Goal: Task Accomplishment & Management: Manage account settings

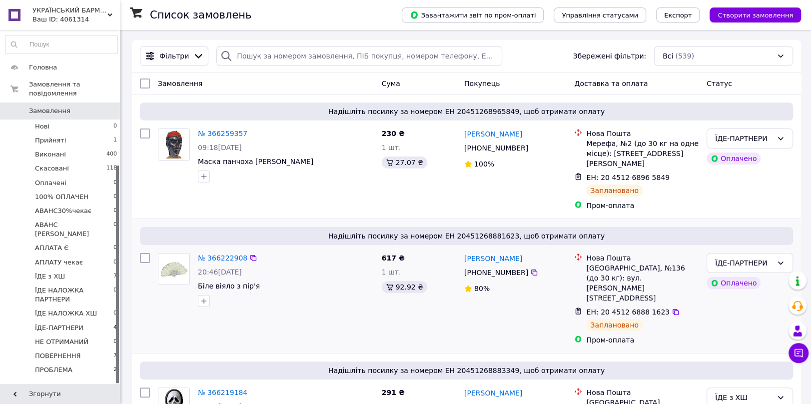
scroll to position [219, 0]
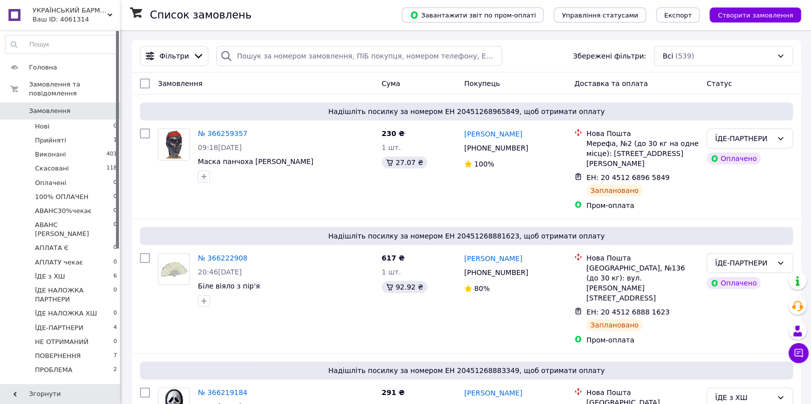
click at [58, 14] on span "УКРАЇНСЬКИЙ БАРМАЛЄЙ" at bounding box center [69, 10] width 75 height 9
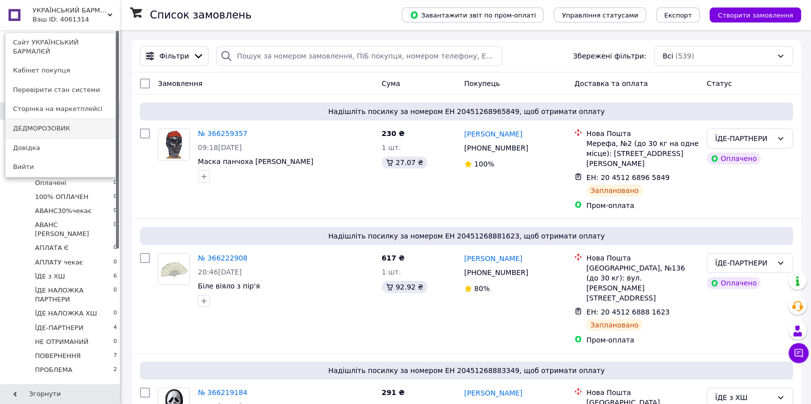
click at [47, 120] on link "ДЕДМОРОЗОВИК" at bounding box center [60, 128] width 110 height 19
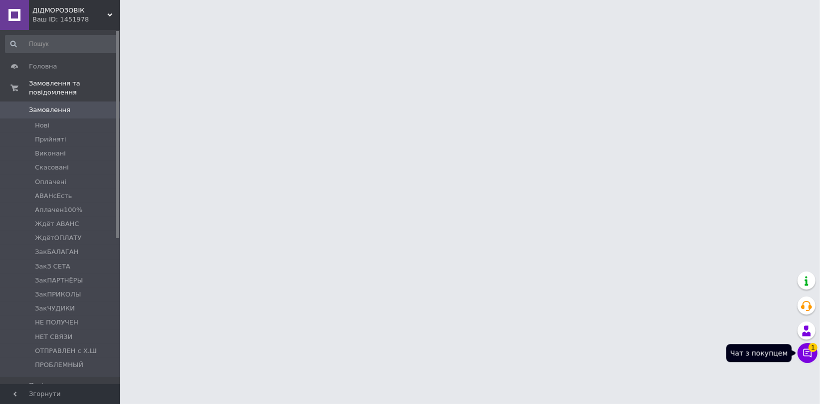
click at [803, 356] on icon at bounding box center [808, 353] width 10 height 10
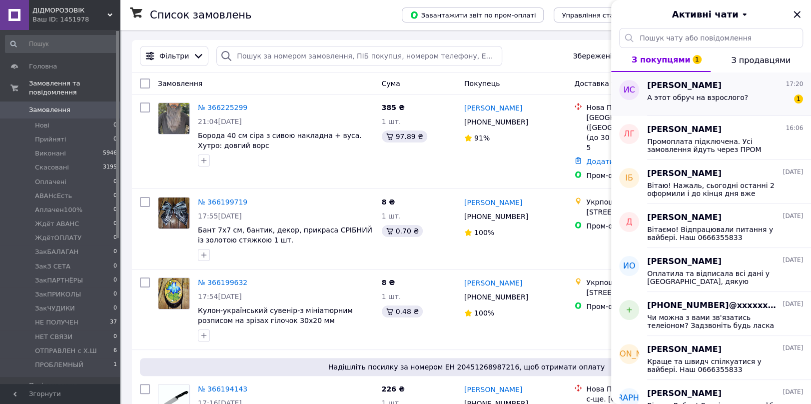
click at [665, 94] on span "А этот обруч на взрослого?" at bounding box center [697, 97] width 101 height 8
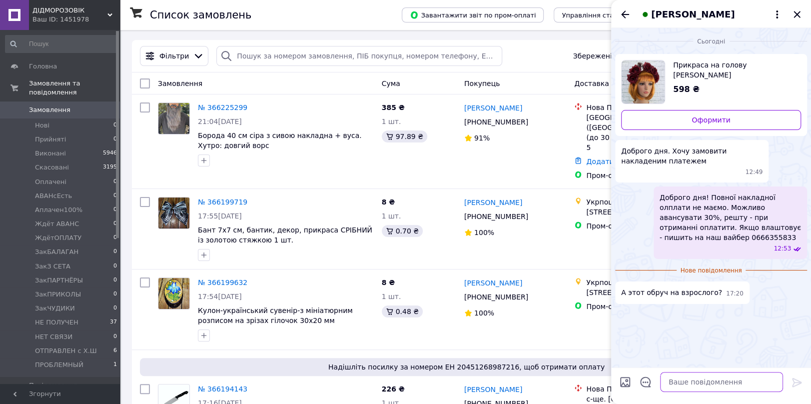
click at [683, 384] on textarea at bounding box center [721, 382] width 123 height 20
type textarea "Так, на дорослого"
click at [795, 377] on icon at bounding box center [797, 382] width 12 height 12
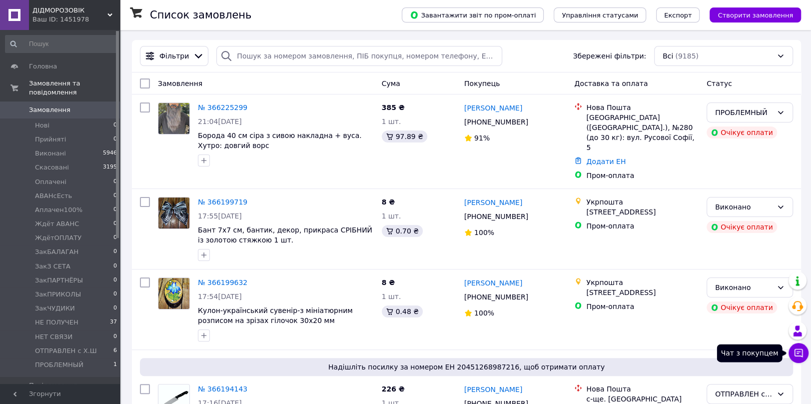
click at [799, 348] on icon at bounding box center [799, 353] width 10 height 10
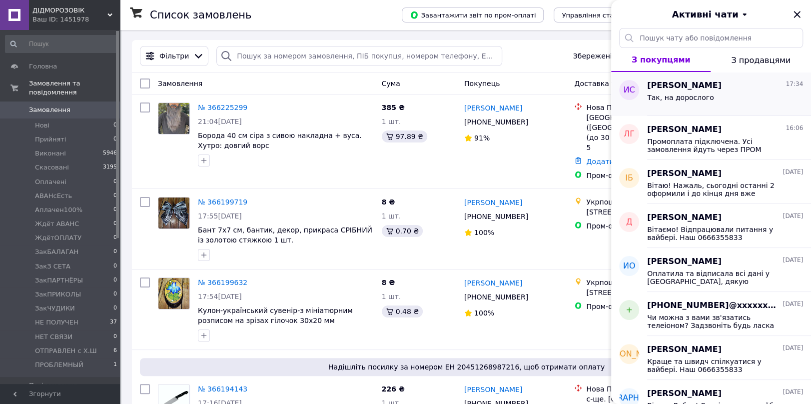
click at [644, 83] on div "ИС" at bounding box center [629, 94] width 36 height 44
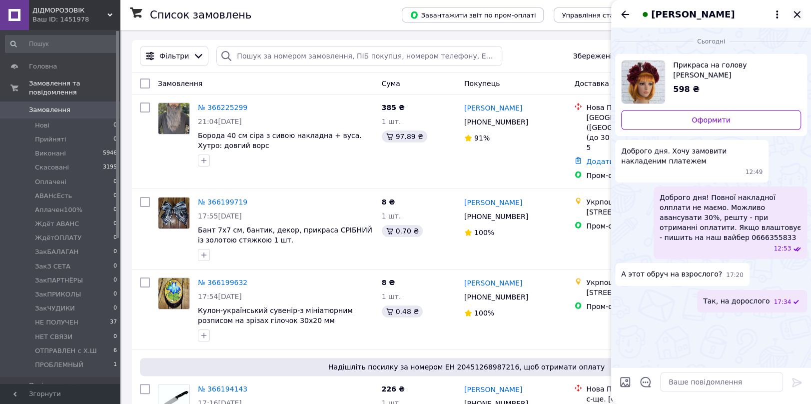
click at [797, 14] on icon "Закрити" at bounding box center [797, 14] width 6 height 6
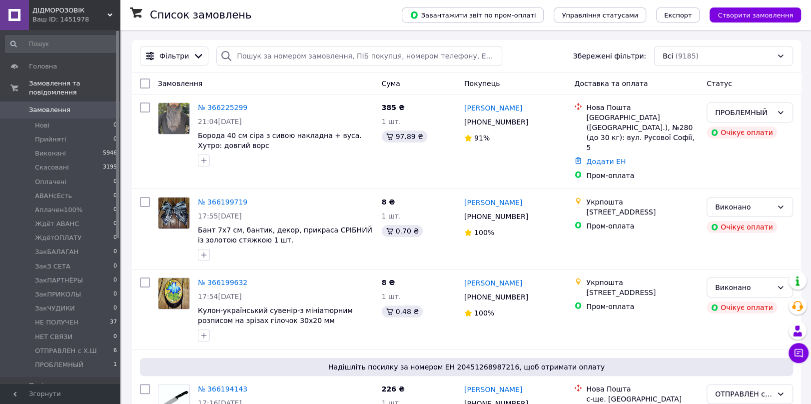
click at [59, 12] on span "ДІДМОРОЗОВІК" at bounding box center [69, 10] width 75 height 9
click at [37, 118] on li "Нові 0" at bounding box center [61, 125] width 123 height 14
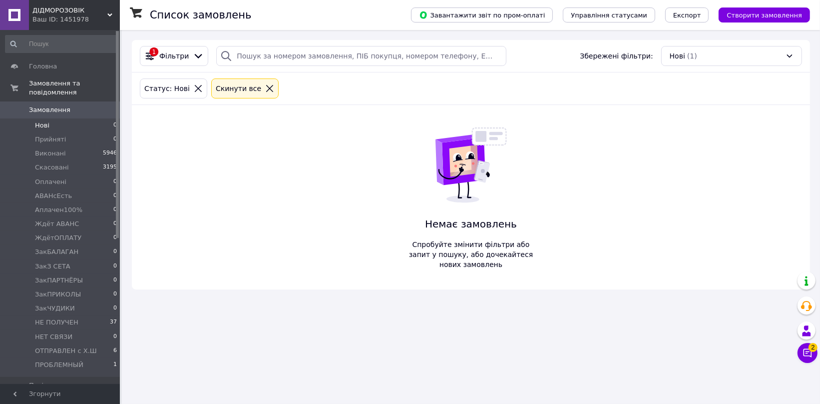
click at [266, 88] on icon at bounding box center [269, 88] width 7 height 7
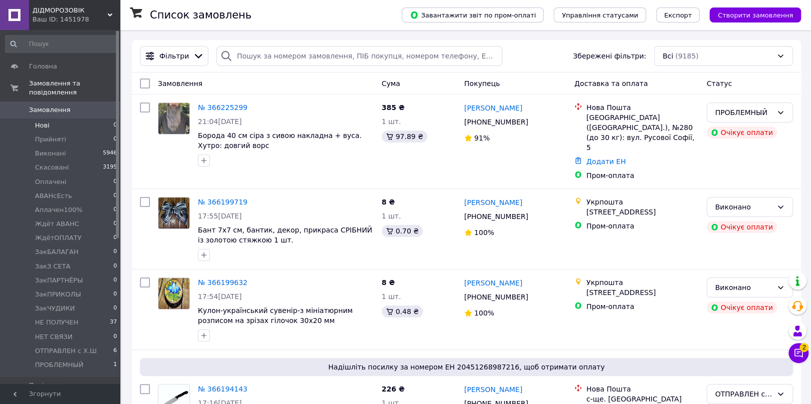
click at [40, 121] on span "Нові" at bounding box center [42, 125] width 14 height 9
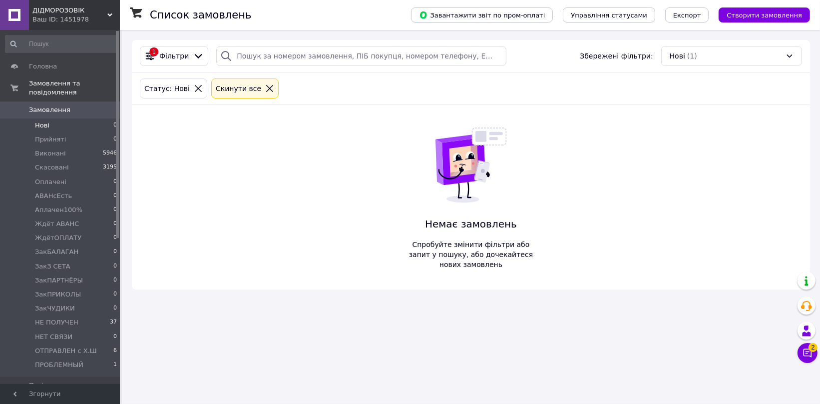
click at [265, 87] on icon at bounding box center [269, 88] width 9 height 9
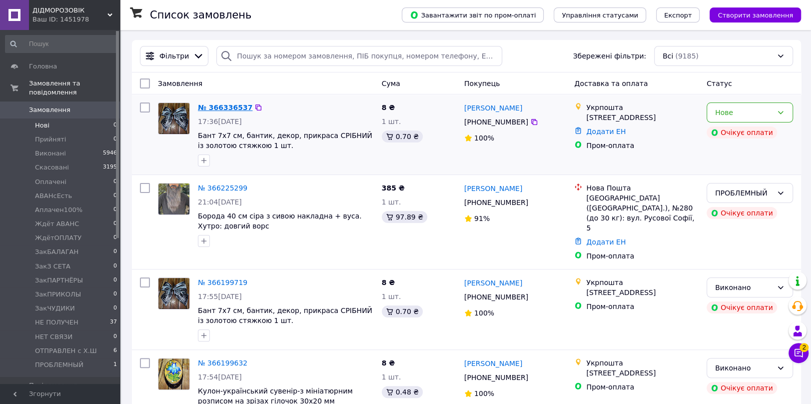
click at [223, 105] on link "№ 366336537" at bounding box center [225, 107] width 54 height 8
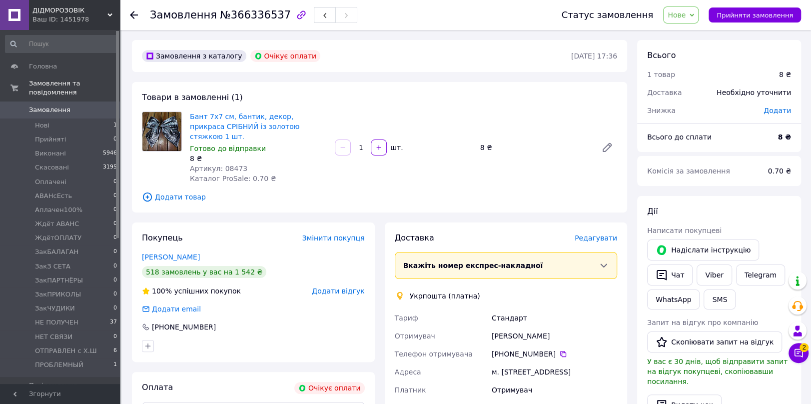
click at [686, 14] on span "Нове" at bounding box center [677, 15] width 18 height 8
click at [688, 50] on li "Виконано" at bounding box center [700, 49] width 72 height 15
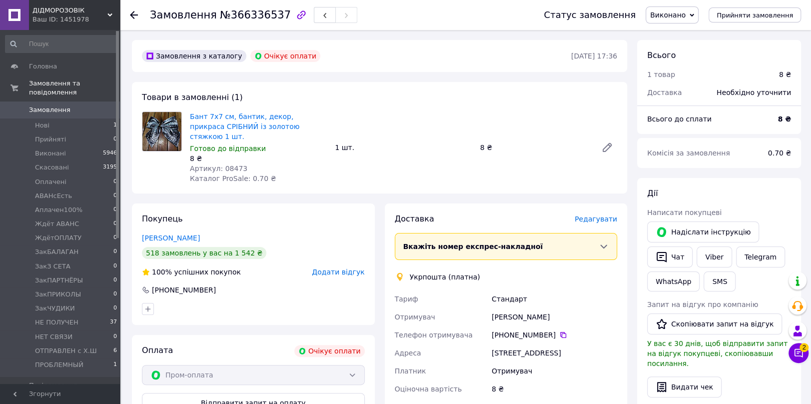
click at [132, 16] on use at bounding box center [134, 15] width 8 height 8
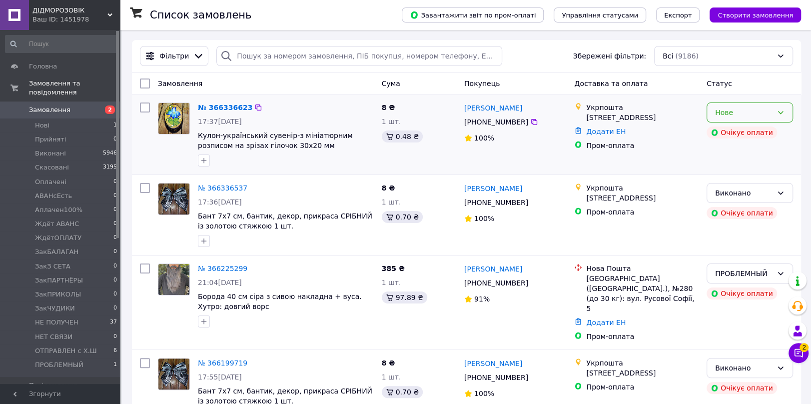
click at [736, 114] on div "Нове" at bounding box center [743, 112] width 57 height 11
click at [726, 151] on li "Виконано" at bounding box center [749, 152] width 85 height 18
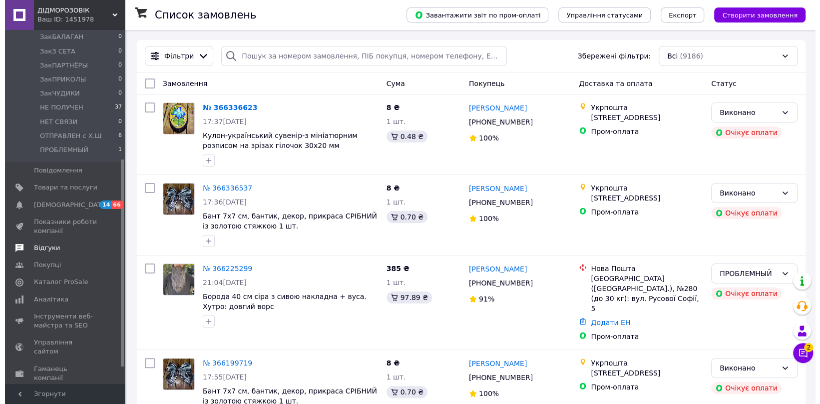
scroll to position [222, 0]
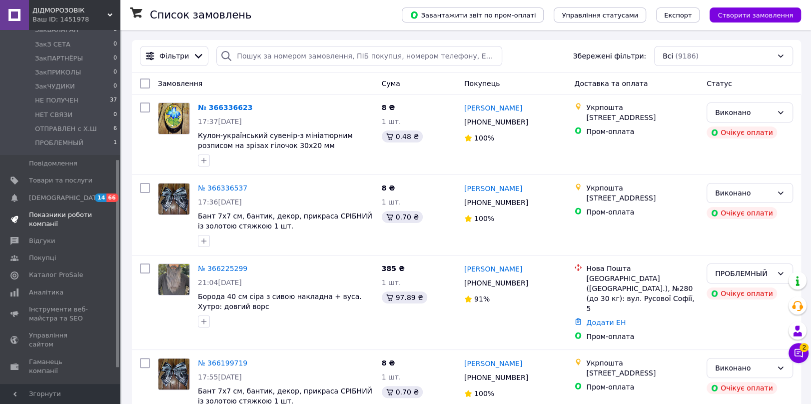
click at [44, 211] on span "Показники роботи компанії" at bounding box center [60, 219] width 63 height 18
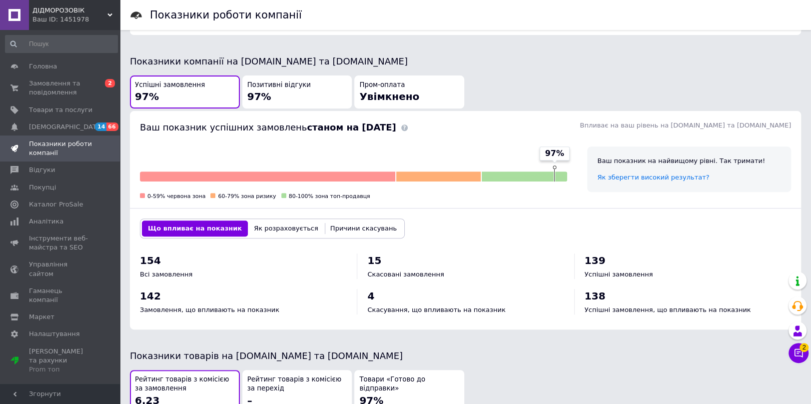
scroll to position [333, 0]
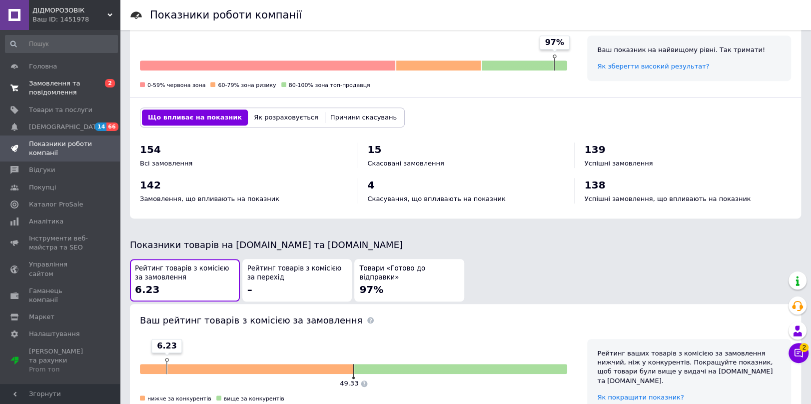
click at [51, 95] on span "Замовлення та повідомлення" at bounding box center [60, 88] width 63 height 18
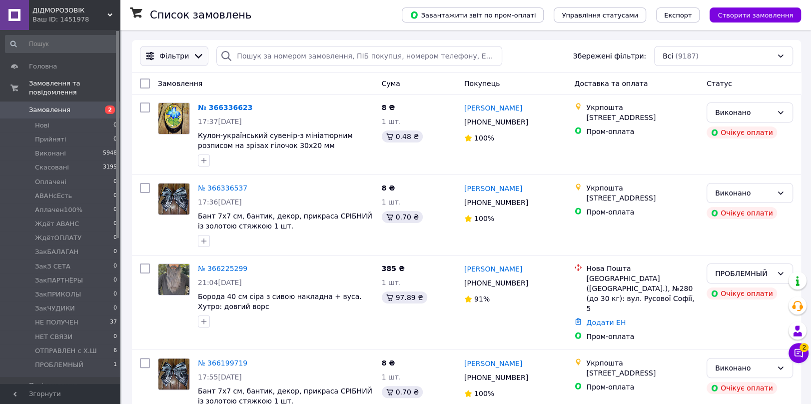
click at [193, 56] on icon at bounding box center [198, 55] width 11 height 11
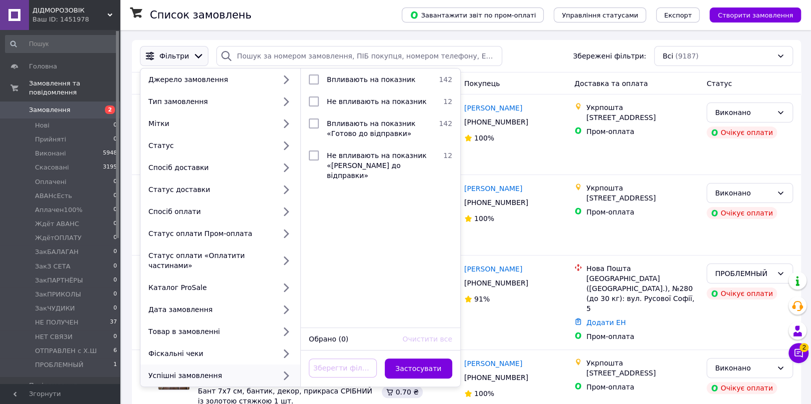
click at [285, 369] on icon at bounding box center [285, 375] width 13 height 13
click at [314, 79] on input "checkbox" at bounding box center [314, 79] width 10 height 10
checkbox input "true"
click at [417, 360] on button "Застосувати" at bounding box center [419, 368] width 68 height 20
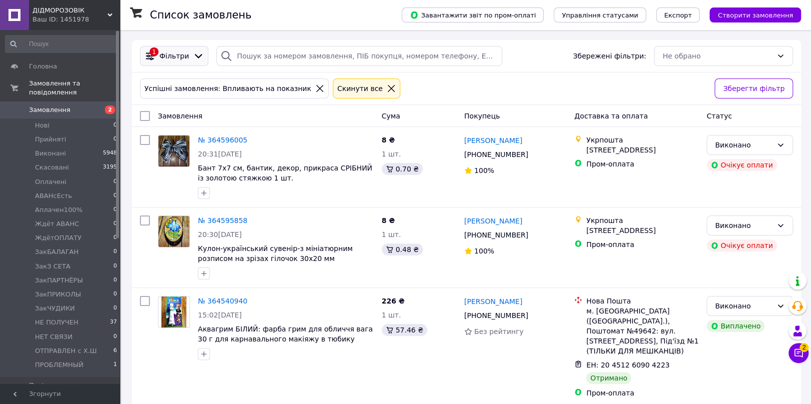
click at [193, 55] on icon at bounding box center [198, 55] width 11 height 11
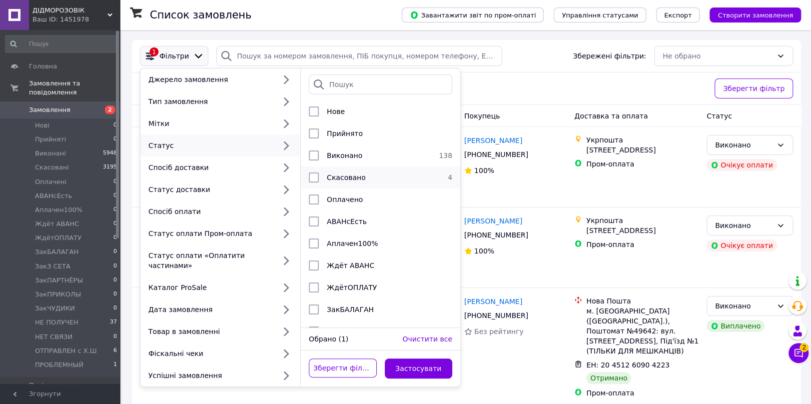
click at [315, 177] on input "checkbox" at bounding box center [314, 177] width 10 height 10
checkbox input "true"
click at [417, 358] on button "Застосувати" at bounding box center [419, 368] width 68 height 20
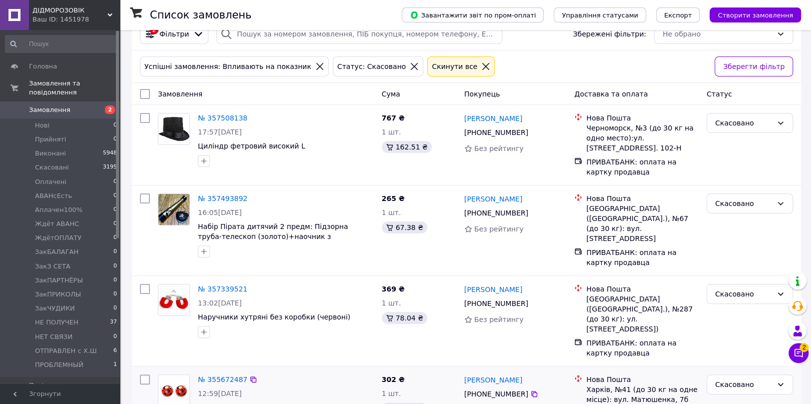
scroll to position [34, 0]
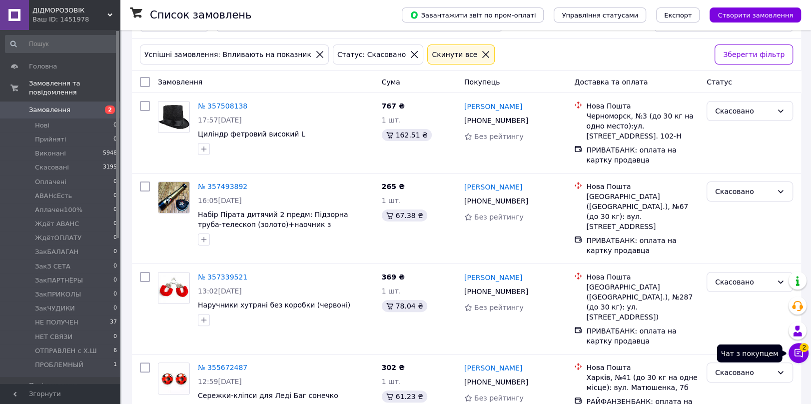
click at [795, 351] on icon at bounding box center [799, 353] width 10 height 10
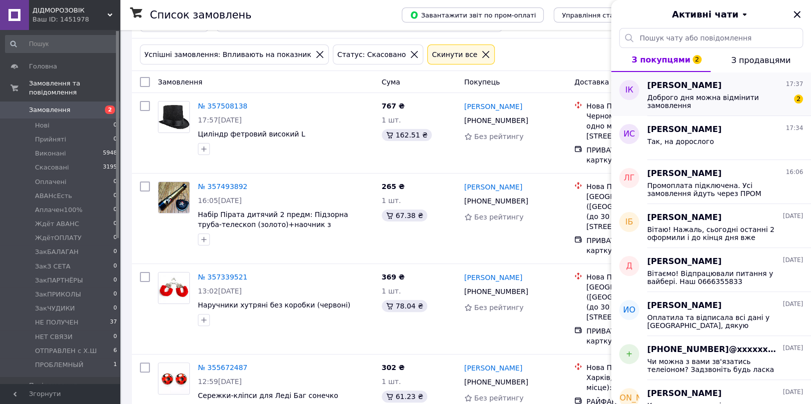
click at [666, 94] on span "Доброго дня можна відмінити замовлення" at bounding box center [718, 101] width 142 height 16
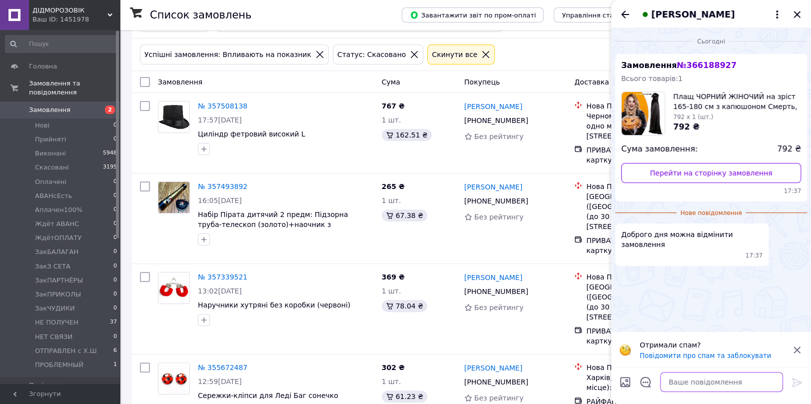
click at [671, 380] on textarea at bounding box center [721, 382] width 123 height 20
click at [698, 384] on textarea "Вытаю! Перевырю - ві" at bounding box center [711, 382] width 143 height 20
click at [726, 383] on textarea "Вытаю! Перевірю - ві" at bounding box center [711, 382] width 143 height 20
click at [657, 385] on textarea "Вытаю! Перевірю - відповім" at bounding box center [711, 382] width 143 height 20
type textarea "Вітаю! Перевірю - відповім"
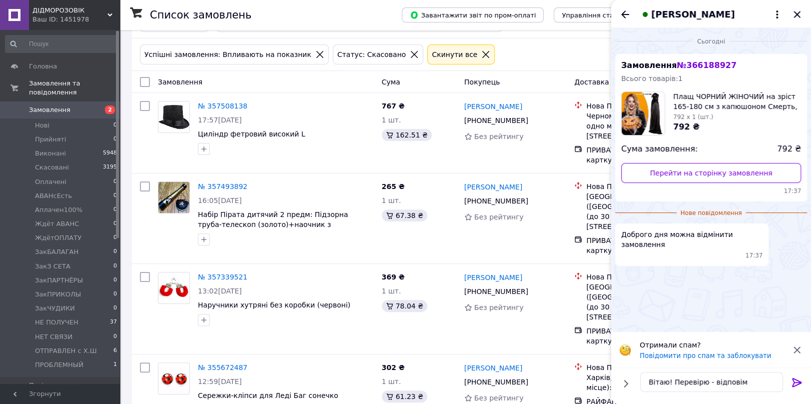
click at [797, 380] on icon at bounding box center [796, 382] width 9 height 9
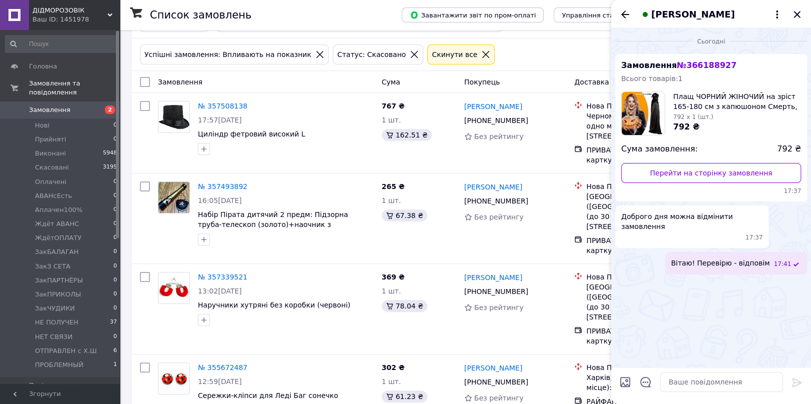
click at [482, 54] on icon at bounding box center [485, 54] width 7 height 7
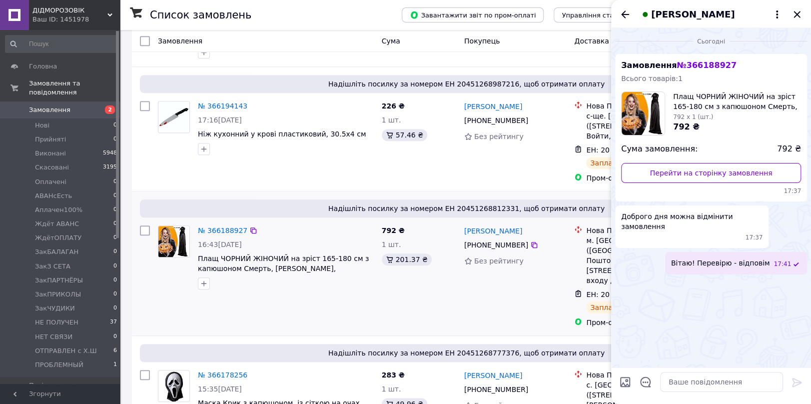
scroll to position [555, 0]
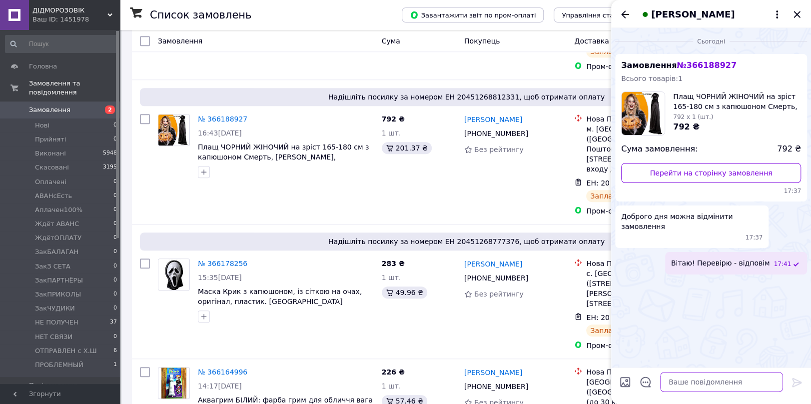
click at [673, 383] on textarea at bounding box center [721, 382] width 123 height 20
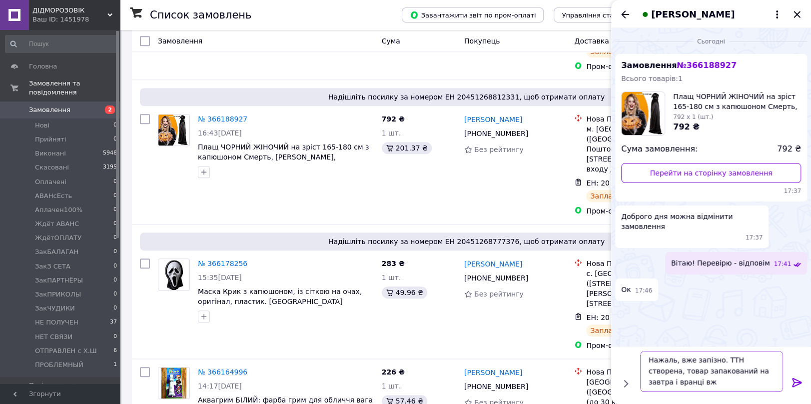
scroll to position [0, 0]
type textarea "Нажаль, вже запізно. ТТН створена, товар запакований на завтра і вранці вже пої…"
click at [796, 380] on icon at bounding box center [797, 382] width 12 height 12
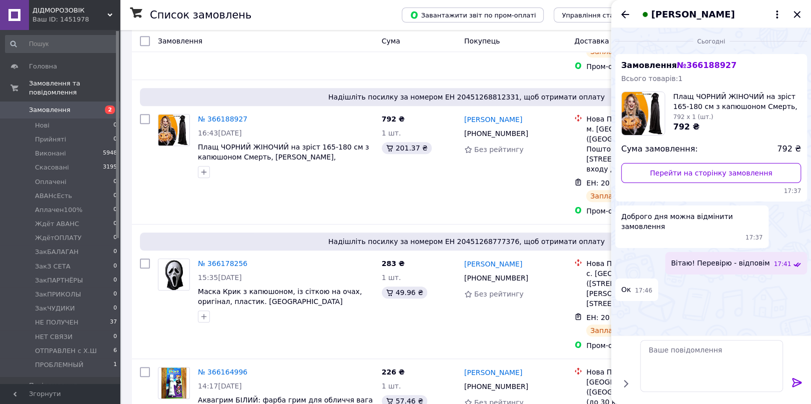
scroll to position [0, 0]
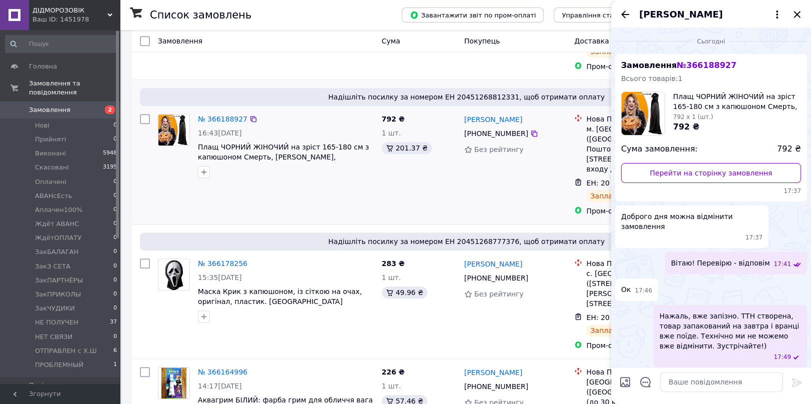
click at [323, 166] on div "№ 366188927 16:43, 11.10.2025 Плащ ЧОРНИЙ ЖІНОЧИЙ на зріст 165-180 см з капюшон…" at bounding box center [266, 165] width 224 height 110
click at [798, 7] on div "Іванна Карась" at bounding box center [711, 14] width 200 height 28
click at [796, 14] on icon "Закрити" at bounding box center [797, 14] width 12 height 12
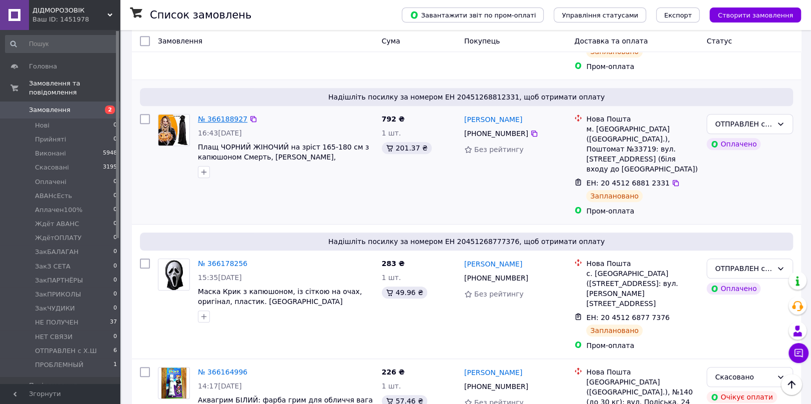
click at [232, 115] on link "№ 366188927" at bounding box center [222, 119] width 49 height 8
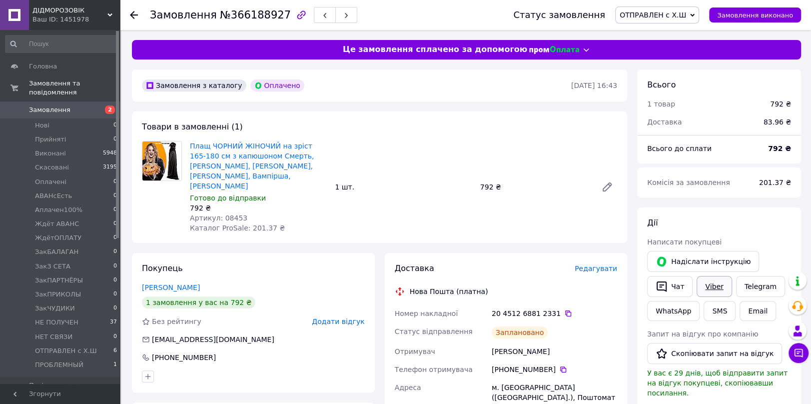
click at [708, 288] on link "Viber" at bounding box center [714, 286] width 35 height 21
click at [804, 356] on button "Чат з покупцем" at bounding box center [799, 353] width 20 height 20
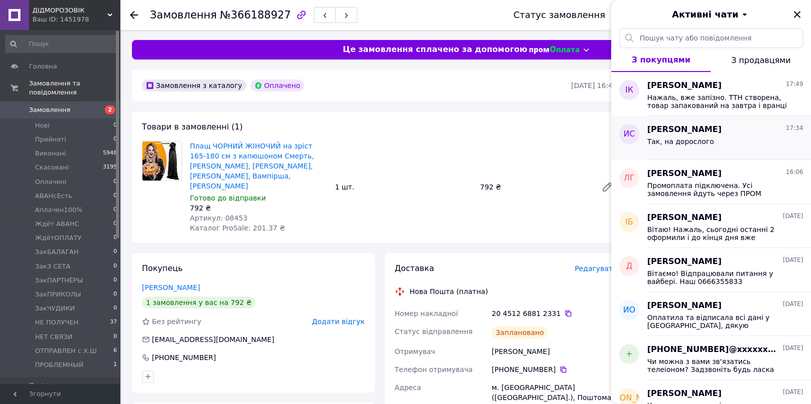
click at [653, 138] on span "Так, на дорослого" at bounding box center [680, 141] width 67 height 8
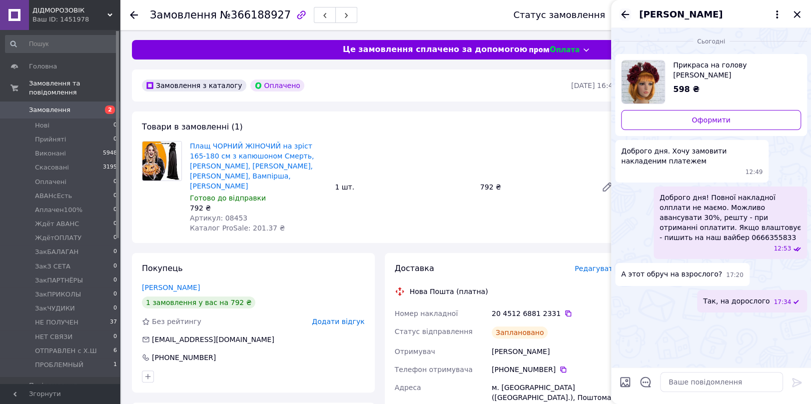
click at [626, 14] on icon "Назад" at bounding box center [625, 13] width 8 height 7
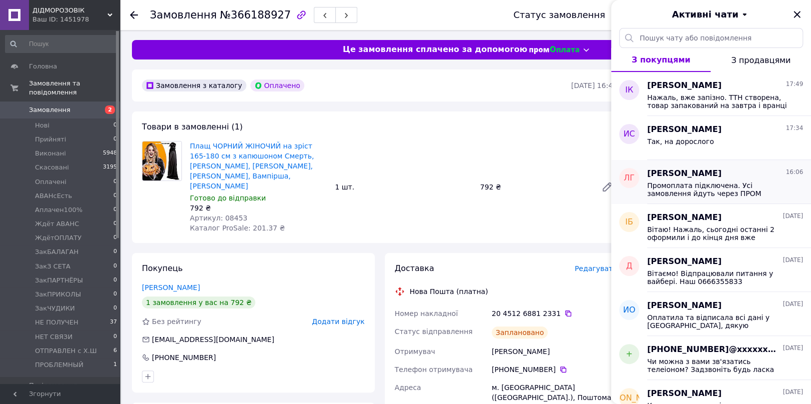
click at [663, 186] on span "Промоплата підключена. Усі замовлення йдуть через ПРОМ оплату" at bounding box center [718, 189] width 142 height 16
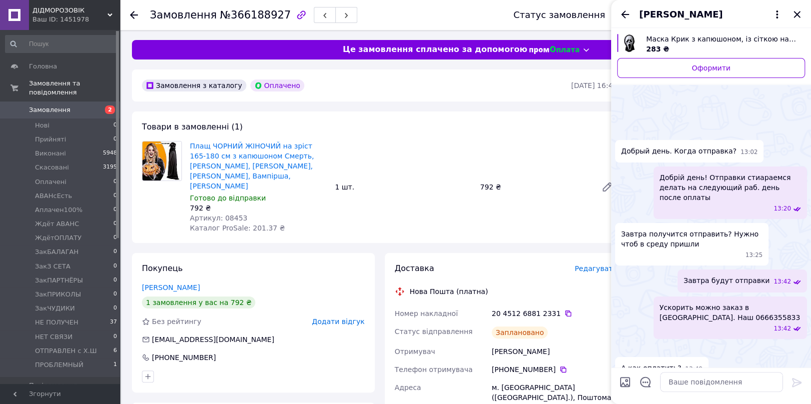
scroll to position [364, 0]
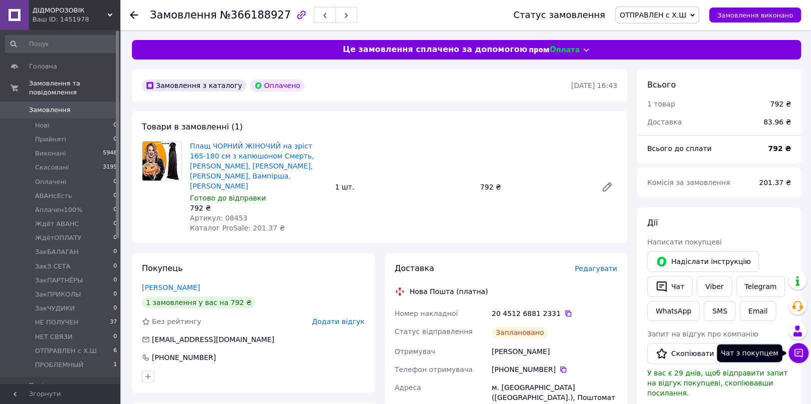
click at [798, 358] on button "Чат з покупцем" at bounding box center [799, 353] width 20 height 20
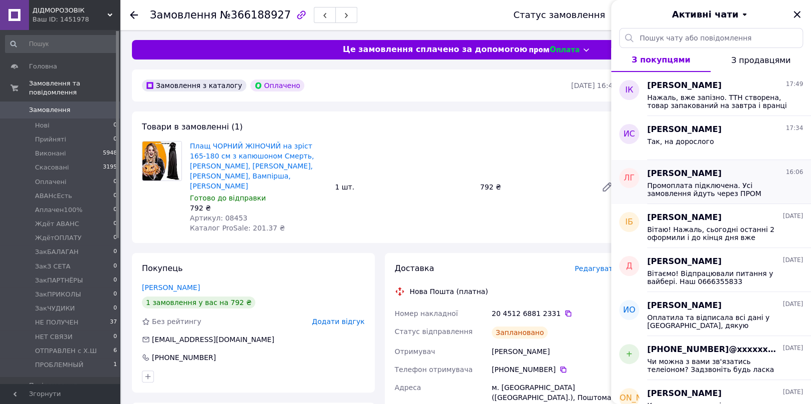
click at [667, 183] on span "Промоплата підключена. Усі замовлення йдуть через ПРОМ оплату" at bounding box center [718, 189] width 142 height 16
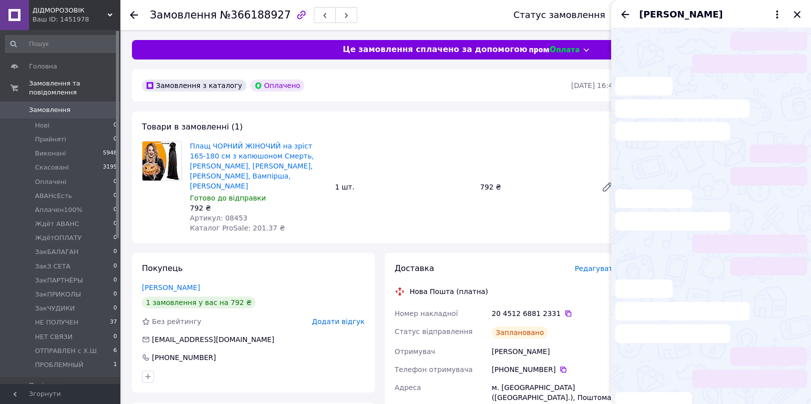
scroll to position [364, 0]
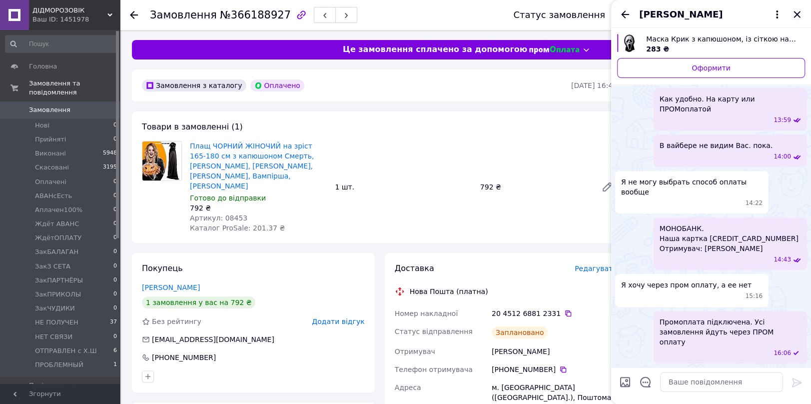
click at [797, 15] on icon "Закрити" at bounding box center [797, 14] width 12 height 12
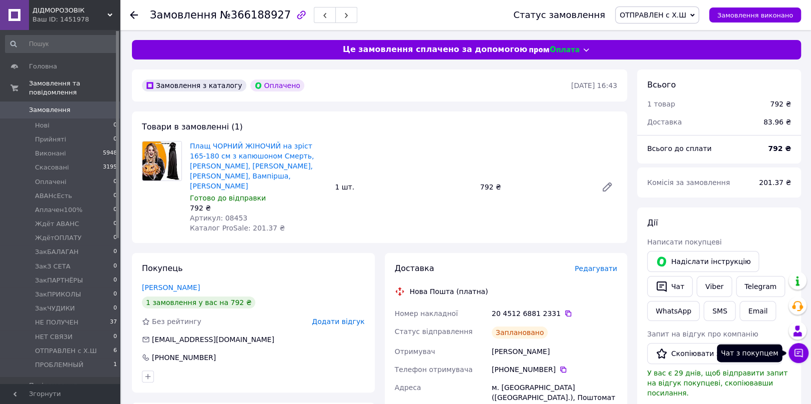
click at [798, 350] on icon at bounding box center [799, 353] width 10 height 10
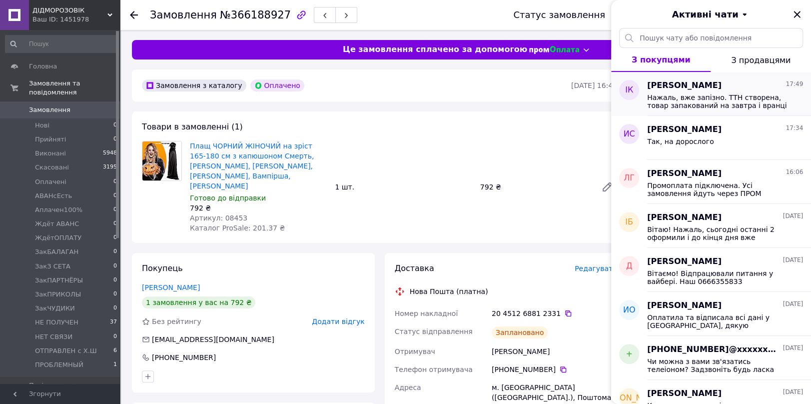
click at [660, 96] on span "Нажаль, вже запізно. ТТН створена, товар запакований на завтра і вранці вже пої…" at bounding box center [718, 101] width 142 height 16
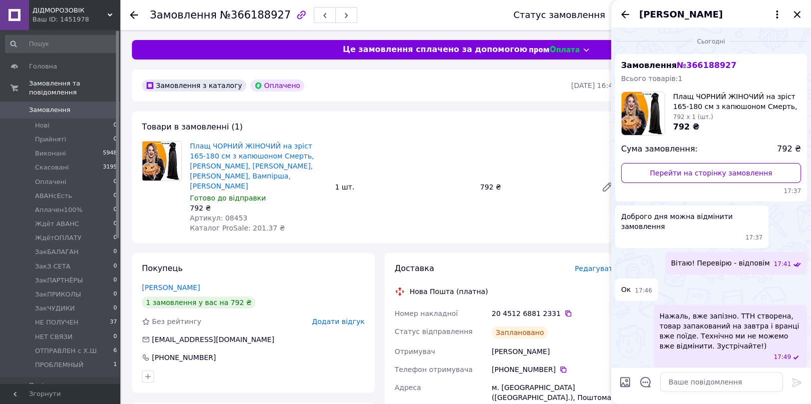
click at [73, 10] on span "ДІДМОРОЗОВІК" at bounding box center [69, 10] width 75 height 9
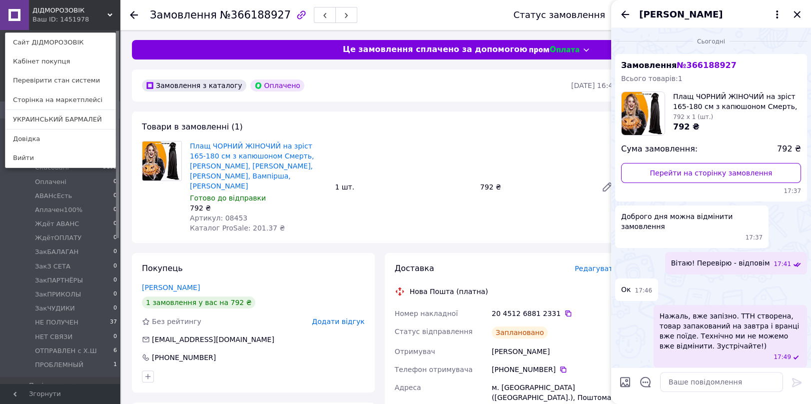
click at [132, 11] on icon at bounding box center [134, 15] width 8 height 8
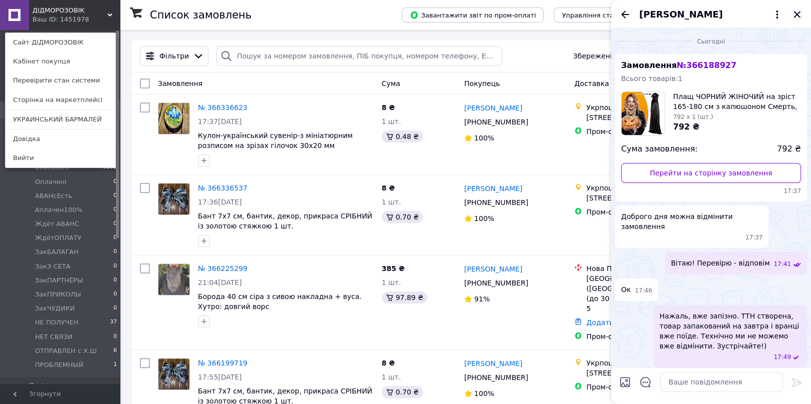
click at [797, 14] on icon "Закрити" at bounding box center [797, 14] width 6 height 6
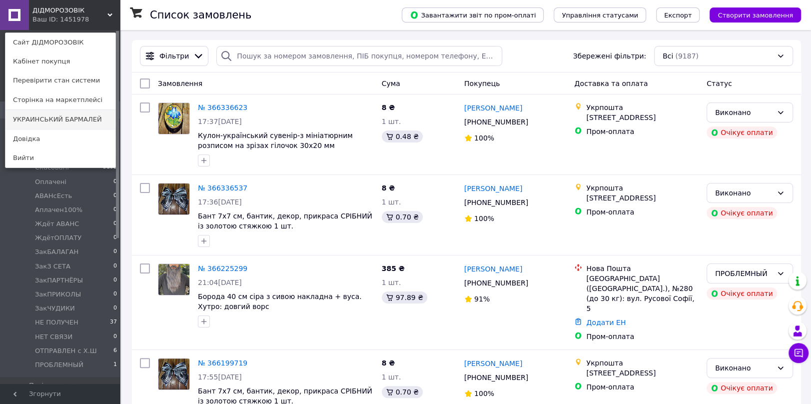
click at [56, 120] on link "УКРАИНСЬКИЙ БАРМАЛЕЙ" at bounding box center [60, 119] width 110 height 19
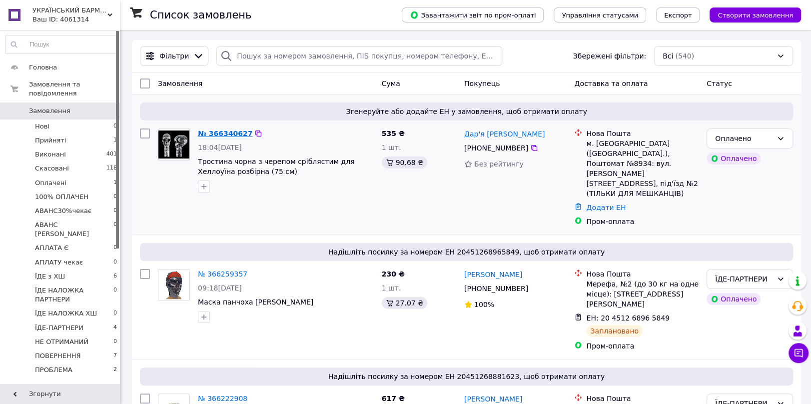
click at [229, 135] on link "№ 366340627" at bounding box center [225, 133] width 54 height 8
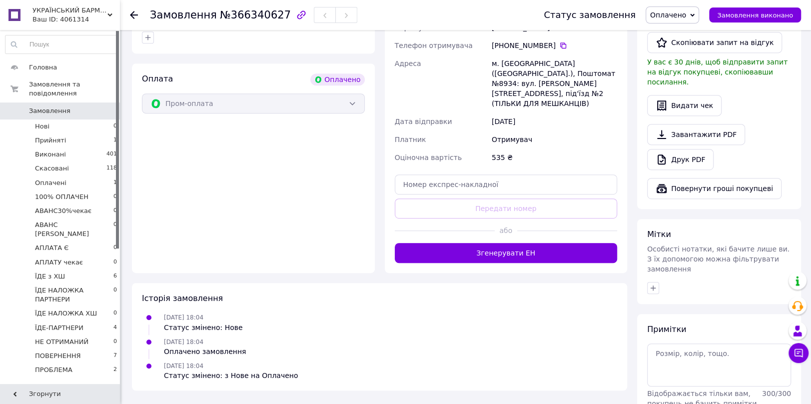
scroll to position [343, 0]
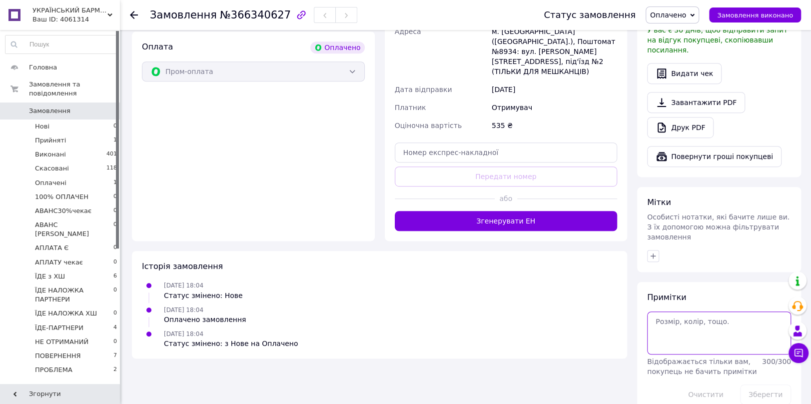
click at [655, 311] on textarea at bounding box center [719, 332] width 144 height 43
paste textarea "17-353-2"
type textarea "17-353-2 295"
click at [519, 294] on ul "[DATE] 18:04 Статус змінено: Нове [DATE] 18:04 Оплачено замовлення [DATE] 18:04…" at bounding box center [379, 314] width 475 height 68
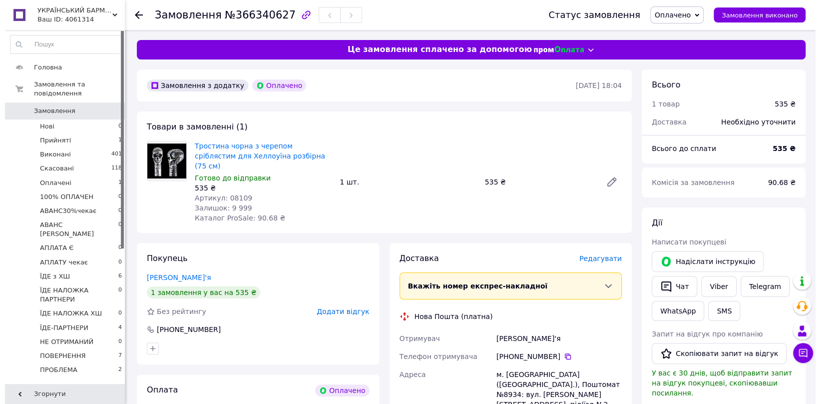
scroll to position [111, 0]
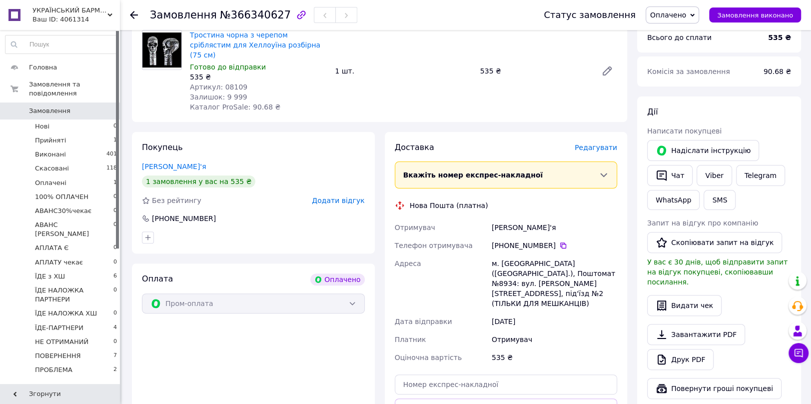
click at [600, 143] on span "Редагувати" at bounding box center [596, 147] width 42 height 8
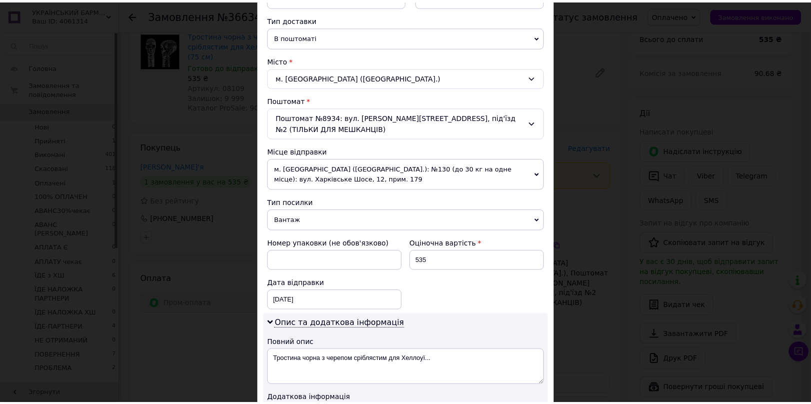
scroll to position [333, 0]
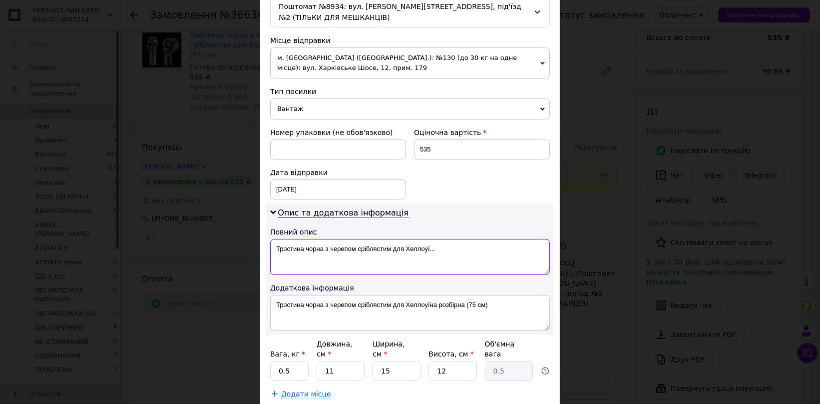
drag, startPoint x: 463, startPoint y: 237, endPoint x: 357, endPoint y: 240, distance: 106.0
click at [357, 240] on textarea "Тростина чорна з черепом сріблястим для Хеллоуї..." at bounding box center [410, 257] width 280 height 36
type textarea "Тростина чорна з черепом СЕТА УБ"
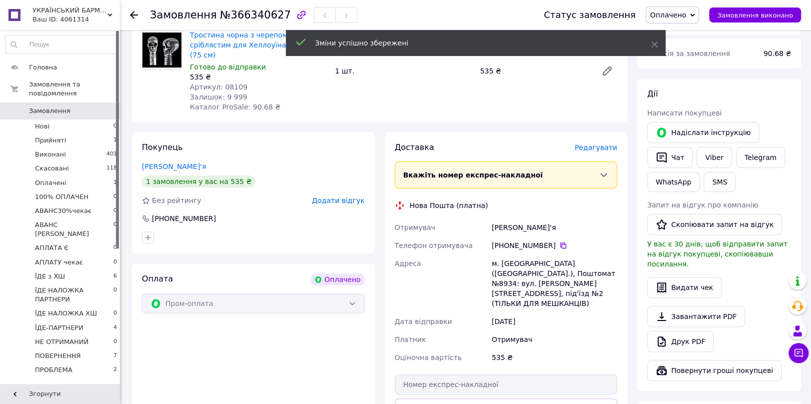
scroll to position [222, 0]
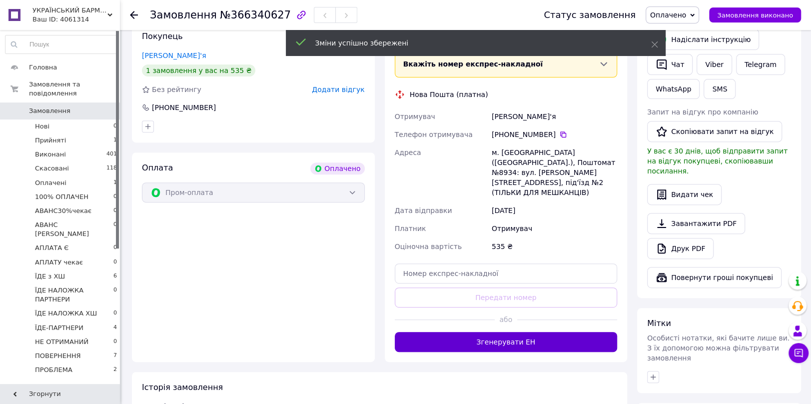
click at [507, 332] on button "Згенерувати ЕН" at bounding box center [506, 342] width 223 height 20
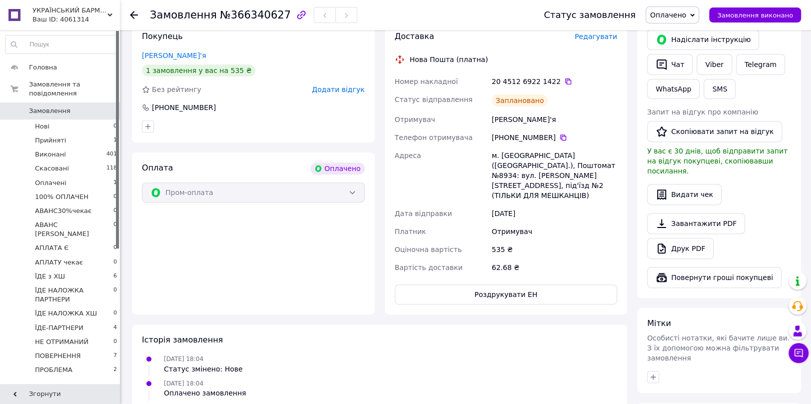
click at [686, 11] on span "Оплачено" at bounding box center [668, 15] width 36 height 8
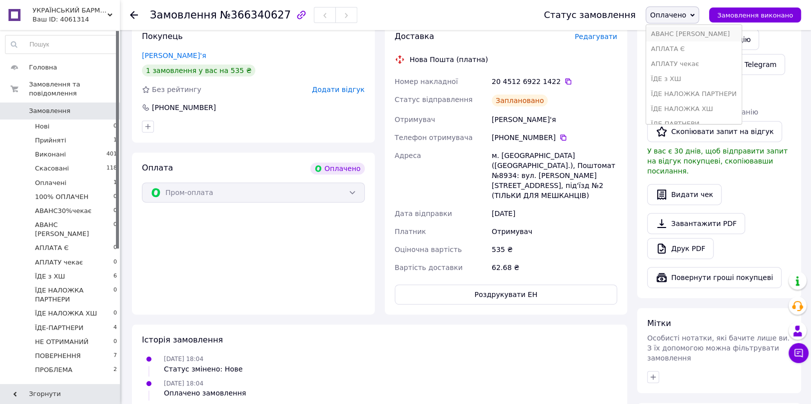
scroll to position [99, 0]
click at [675, 100] on li "ЇДЕ-ПАРТНЕРИ" at bounding box center [693, 100] width 95 height 15
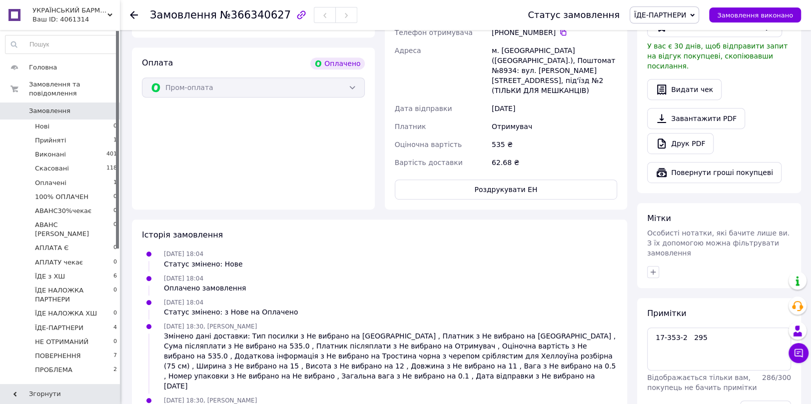
scroll to position [343, 0]
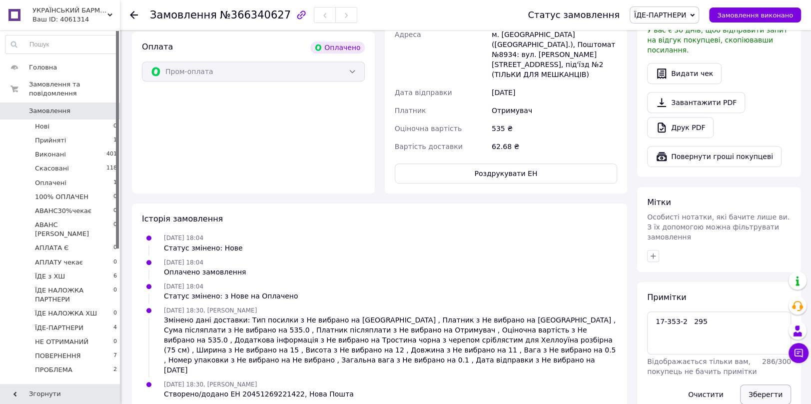
click at [770, 384] on button "Зберегти" at bounding box center [765, 394] width 51 height 20
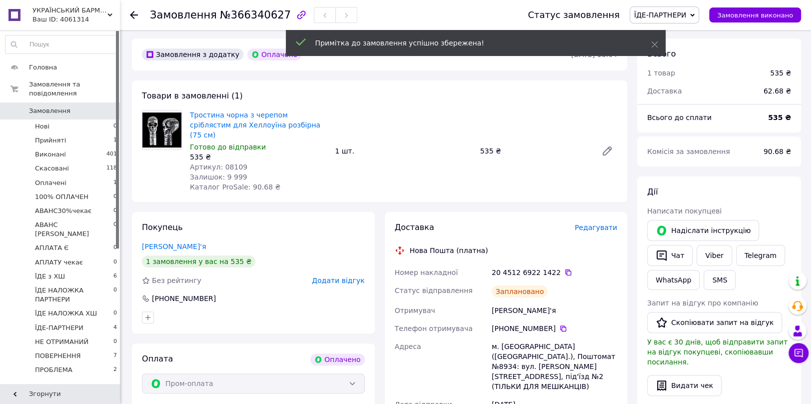
scroll to position [0, 0]
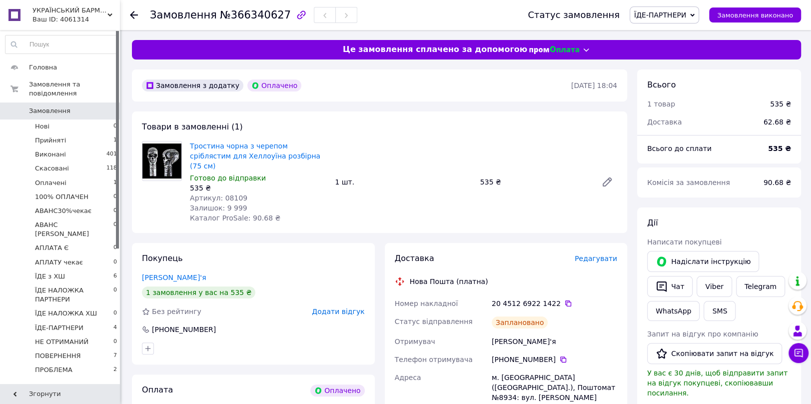
click at [131, 15] on use at bounding box center [134, 15] width 8 height 8
